Goal: Find contact information: Find contact information

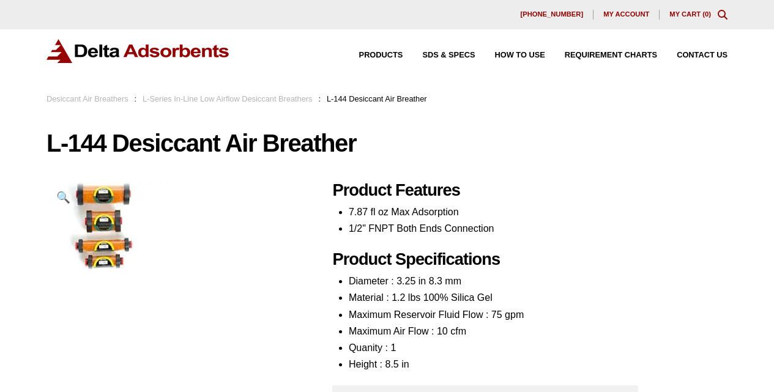
click at [59, 103] on link "Desiccant Air Breathers" at bounding box center [87, 98] width 82 height 9
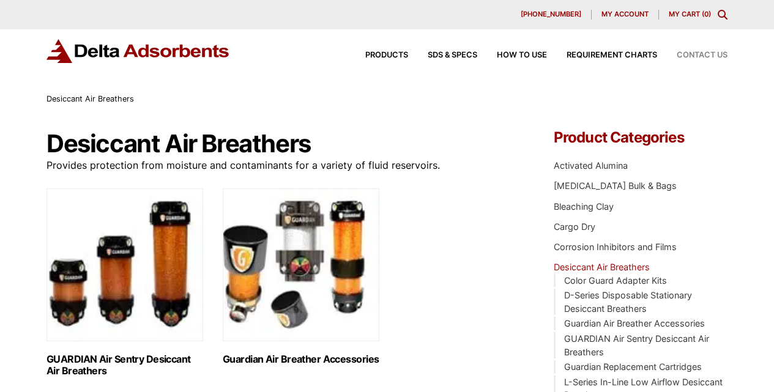
click at [667, 59] on div "Contact Us" at bounding box center [692, 55] width 70 height 8
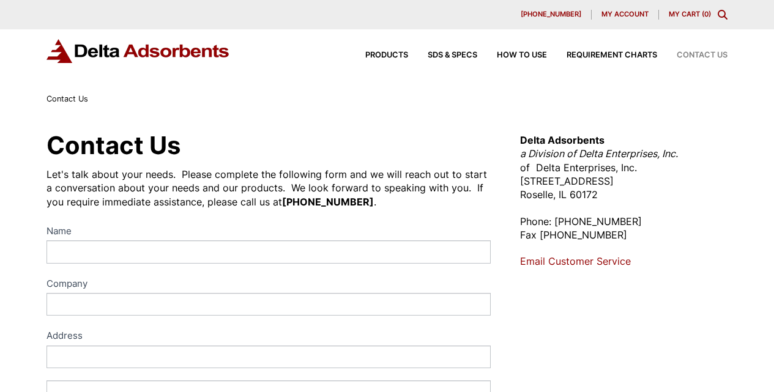
click at [128, 241] on label "Name" at bounding box center [268, 232] width 444 height 18
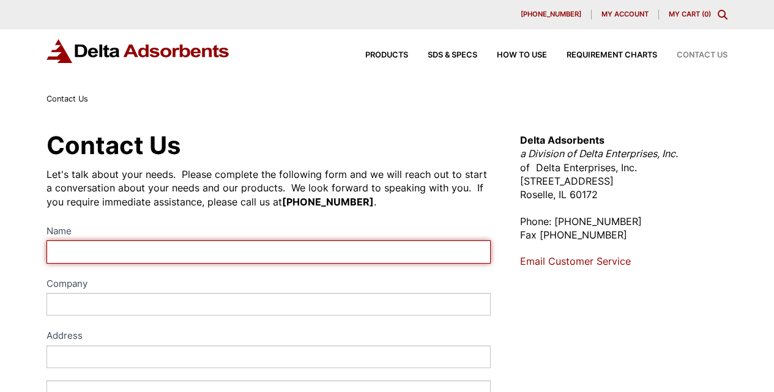
click at [128, 263] on input "Name" at bounding box center [268, 251] width 444 height 23
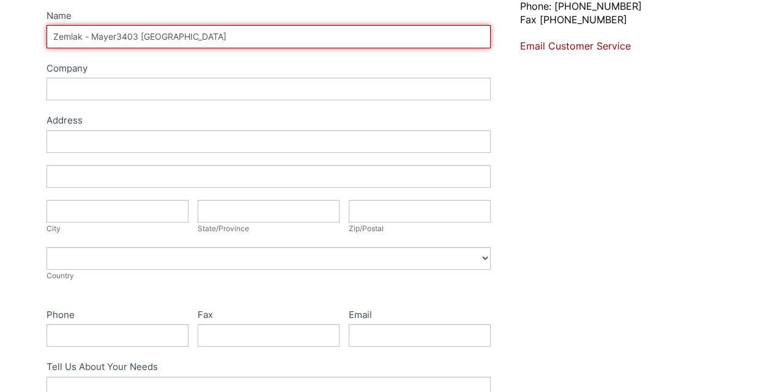
type input "Zemlak - Mayer3403 [GEOGRAPHIC_DATA]"
